Goal: Navigation & Orientation: Find specific page/section

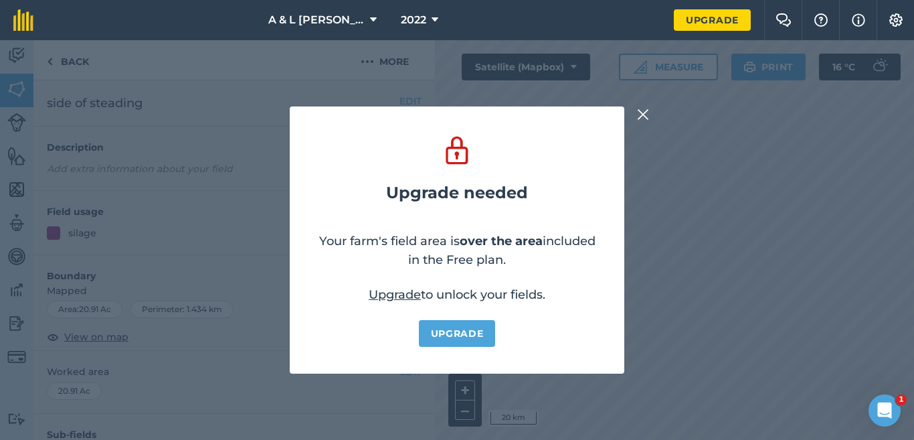
click at [644, 114] on img at bounding box center [643, 114] width 12 height 16
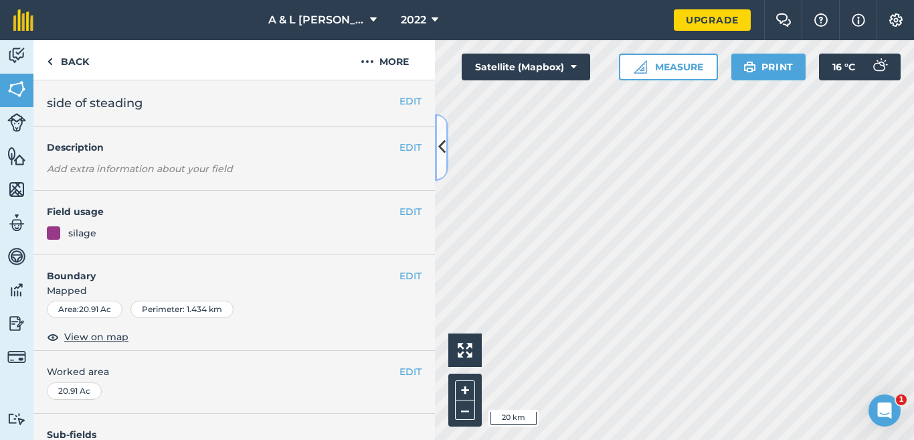
click at [443, 153] on icon at bounding box center [441, 146] width 7 height 23
